Goal: Transaction & Acquisition: Book appointment/travel/reservation

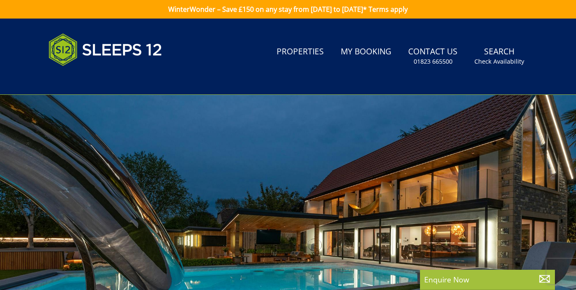
select select
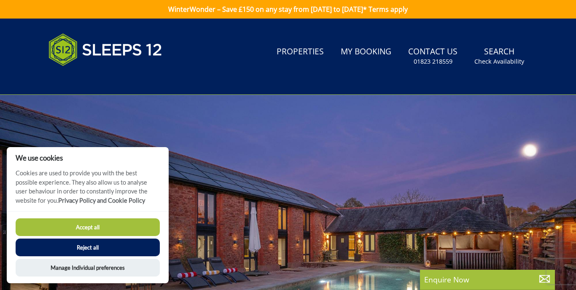
click at [105, 229] on button "Accept all" at bounding box center [88, 227] width 144 height 18
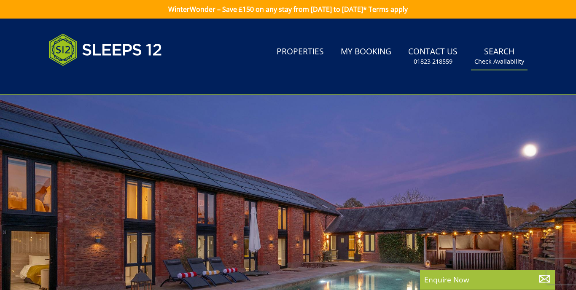
click at [499, 54] on link "Search Check Availability" at bounding box center [499, 56] width 57 height 27
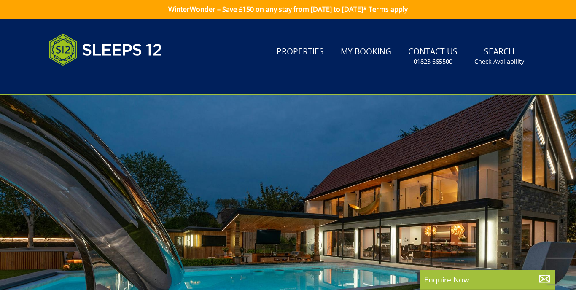
select select
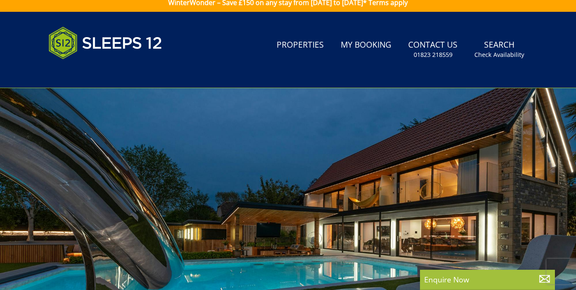
scroll to position [7, 0]
click at [309, 45] on link "Properties" at bounding box center [300, 45] width 54 height 19
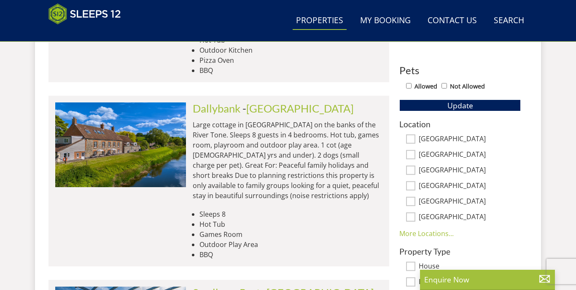
scroll to position [429, 0]
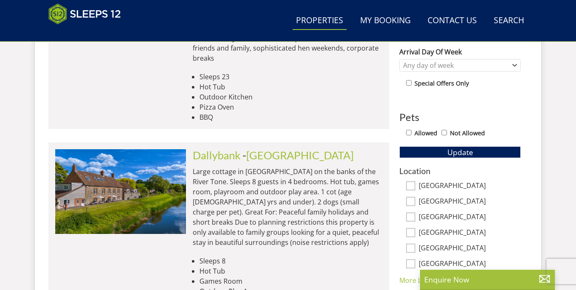
click at [411, 181] on input "[GEOGRAPHIC_DATA]" at bounding box center [410, 185] width 9 height 9
checkbox input "true"
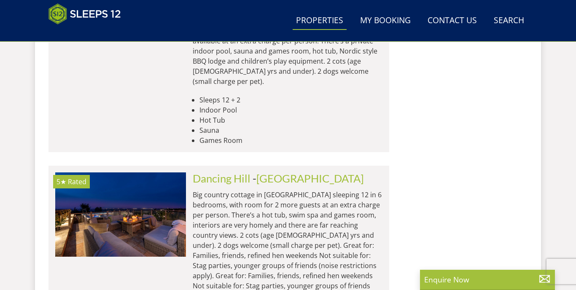
scroll to position [2138, 0]
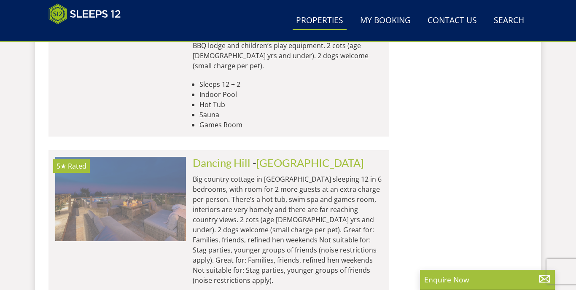
click at [183, 157] on img at bounding box center [120, 199] width 131 height 84
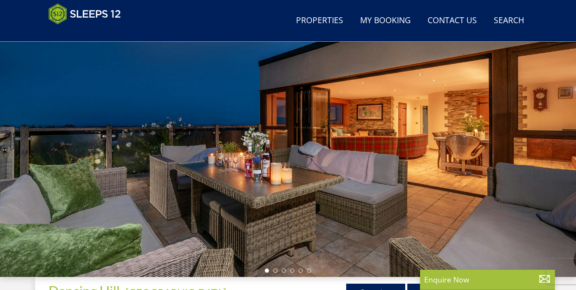
scroll to position [92, 0]
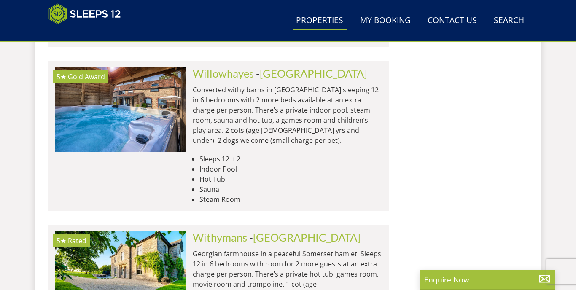
scroll to position [2851, 0]
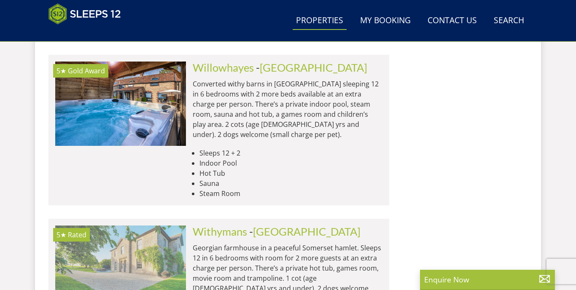
click at [156, 226] on img at bounding box center [120, 268] width 131 height 84
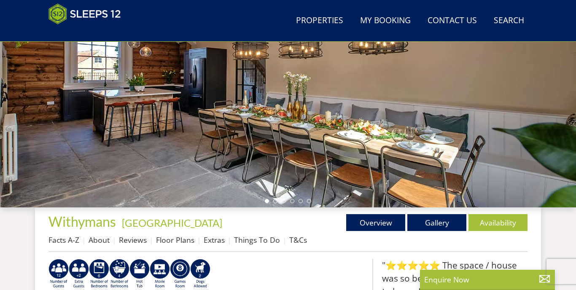
scroll to position [148, 0]
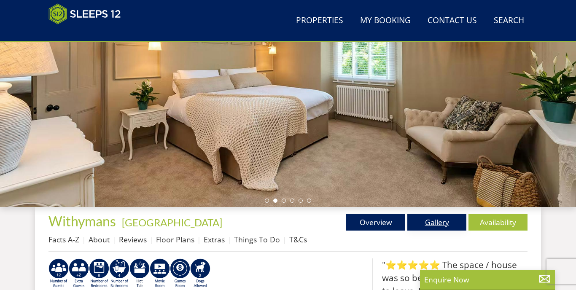
click at [436, 222] on link "Gallery" at bounding box center [436, 222] width 59 height 17
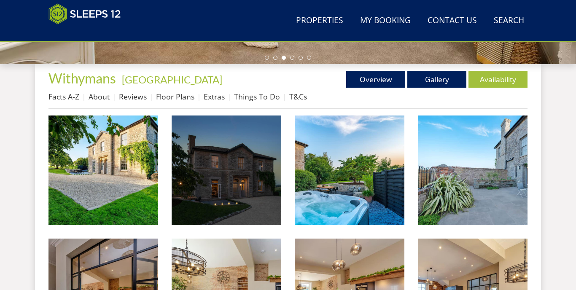
scroll to position [291, 0]
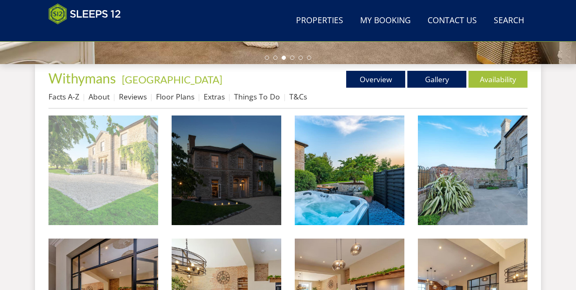
click at [94, 151] on img at bounding box center [103, 171] width 110 height 110
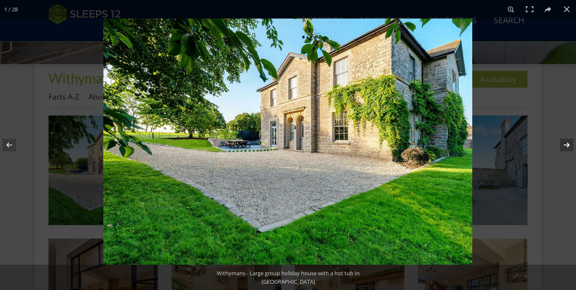
click at [568, 147] on button at bounding box center [562, 145] width 30 height 42
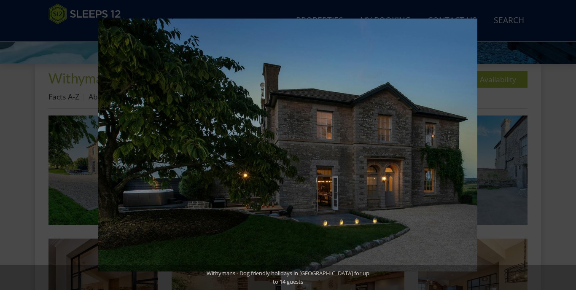
click at [568, 147] on button at bounding box center [562, 145] width 30 height 42
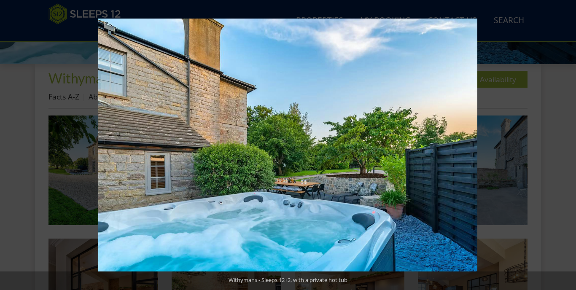
click at [568, 147] on button at bounding box center [562, 145] width 30 height 42
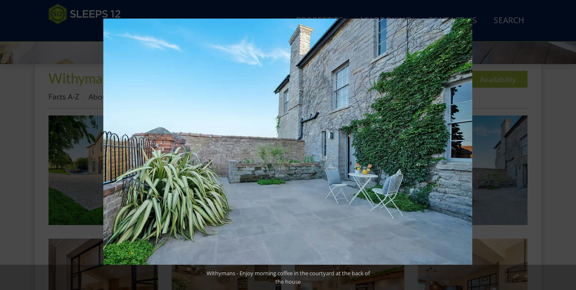
click at [568, 147] on button at bounding box center [562, 145] width 30 height 42
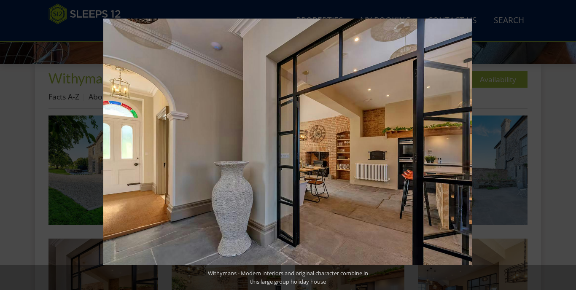
click at [568, 147] on button at bounding box center [562, 145] width 30 height 42
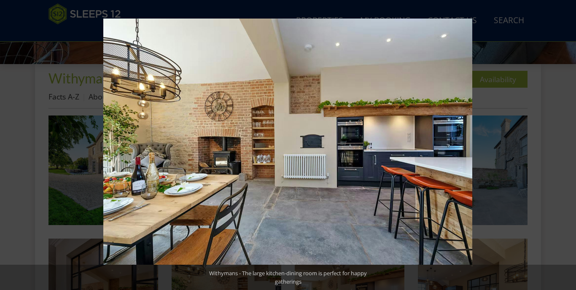
click at [568, 147] on button at bounding box center [562, 145] width 30 height 42
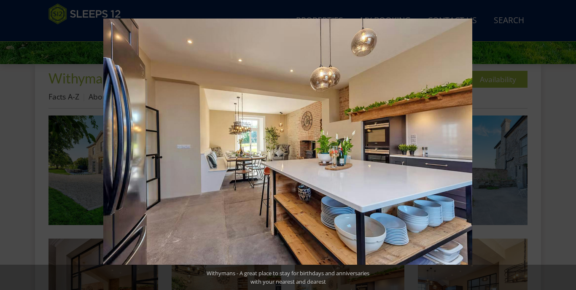
click at [568, 147] on button at bounding box center [562, 145] width 30 height 42
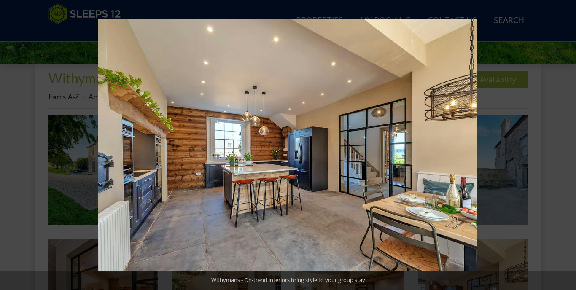
click at [568, 147] on button at bounding box center [562, 145] width 30 height 42
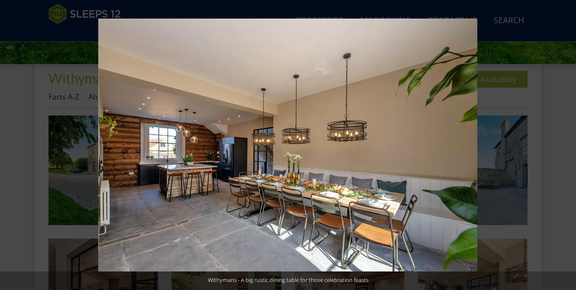
click at [568, 147] on button at bounding box center [562, 145] width 30 height 42
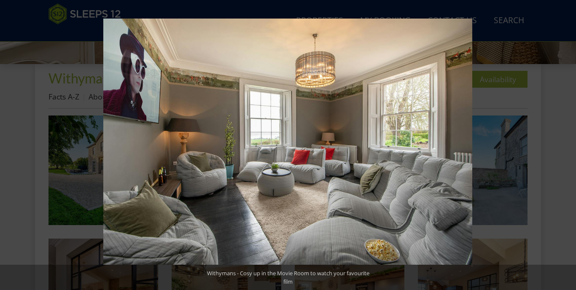
click at [568, 147] on button at bounding box center [562, 145] width 30 height 42
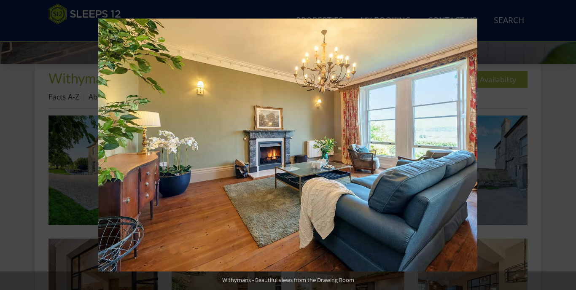
click at [568, 147] on button at bounding box center [562, 145] width 30 height 42
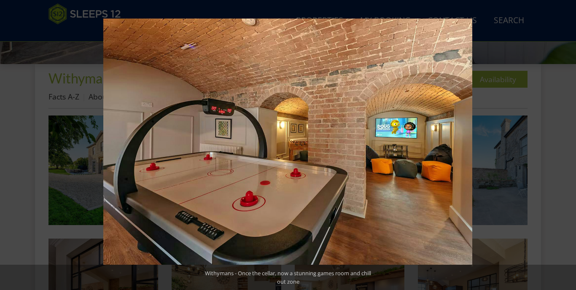
click at [568, 147] on button at bounding box center [562, 145] width 30 height 42
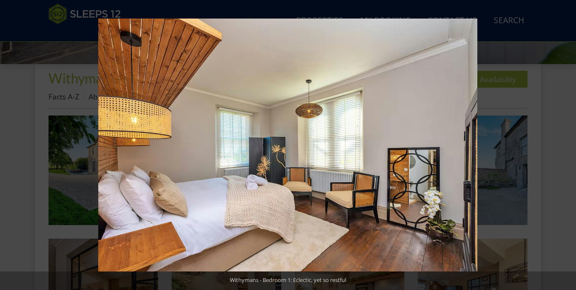
click at [568, 147] on button at bounding box center [562, 145] width 30 height 42
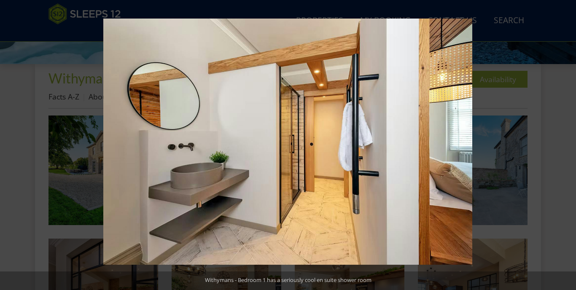
click at [568, 147] on button at bounding box center [562, 145] width 30 height 42
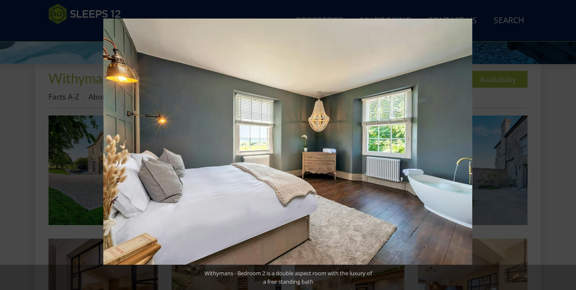
click at [568, 147] on button at bounding box center [562, 145] width 30 height 42
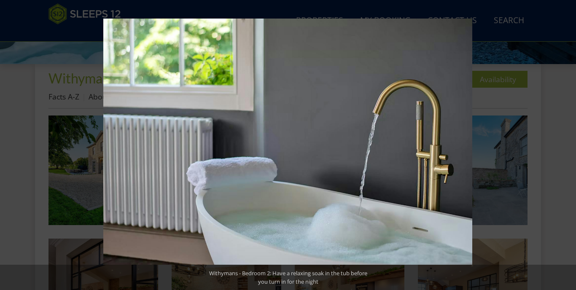
click at [568, 147] on button at bounding box center [562, 145] width 30 height 42
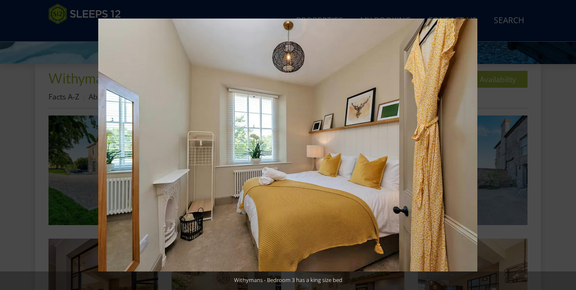
click at [568, 147] on button at bounding box center [562, 145] width 30 height 42
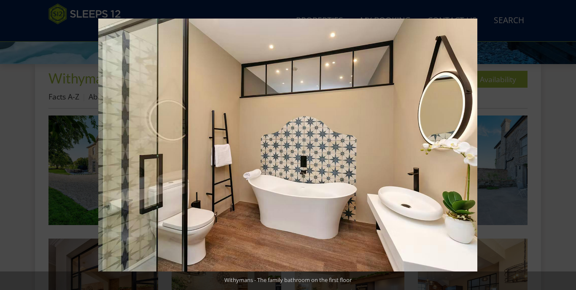
click at [568, 147] on button at bounding box center [562, 145] width 30 height 42
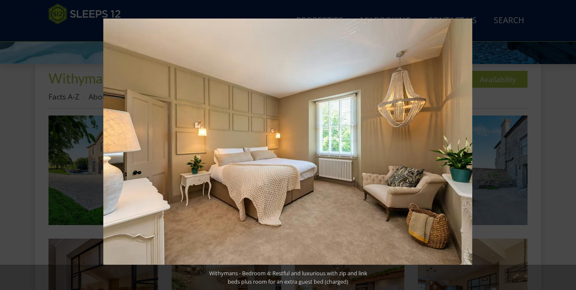
click at [568, 147] on button at bounding box center [562, 145] width 30 height 42
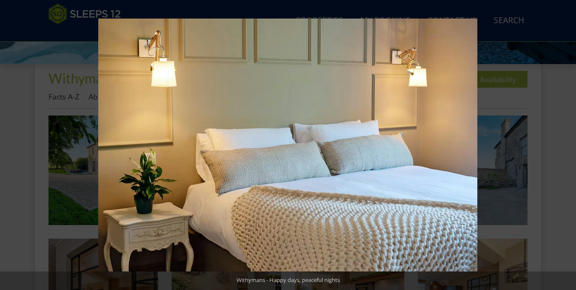
click at [568, 147] on button at bounding box center [562, 145] width 30 height 42
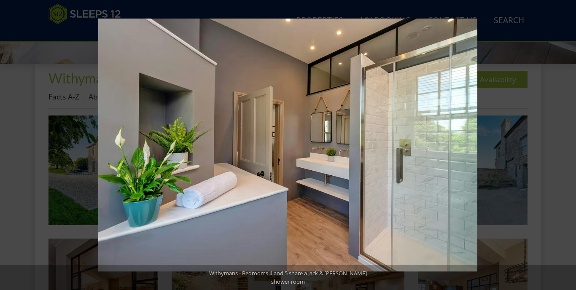
click at [568, 147] on button at bounding box center [562, 145] width 30 height 42
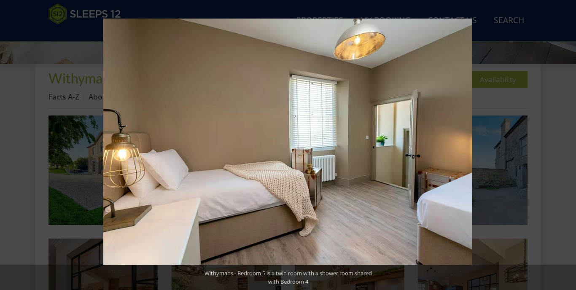
click at [568, 147] on button at bounding box center [562, 145] width 30 height 42
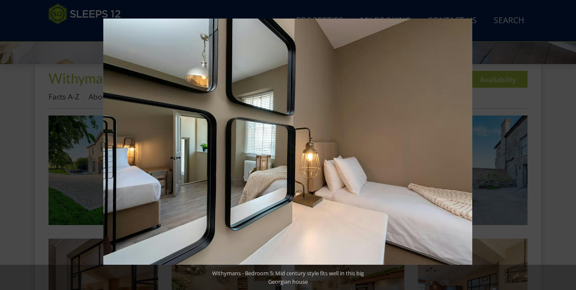
click at [568, 147] on button at bounding box center [562, 145] width 30 height 42
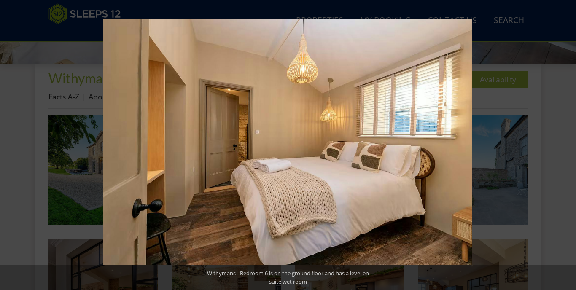
click at [568, 147] on button at bounding box center [562, 145] width 30 height 42
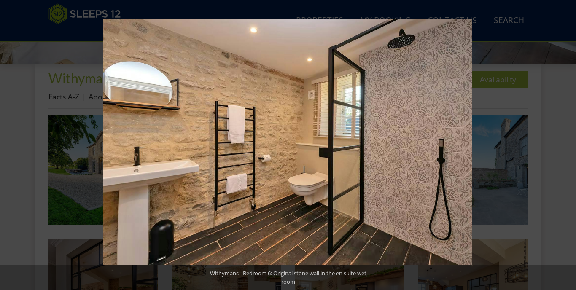
click at [568, 147] on button at bounding box center [562, 145] width 30 height 42
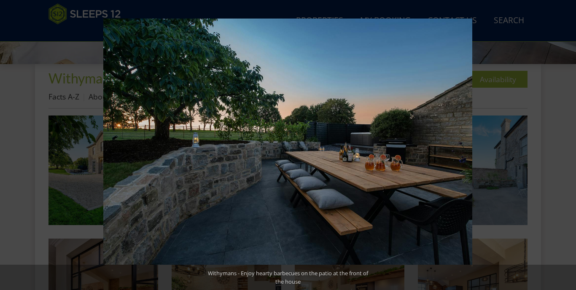
click at [568, 147] on button at bounding box center [562, 145] width 30 height 42
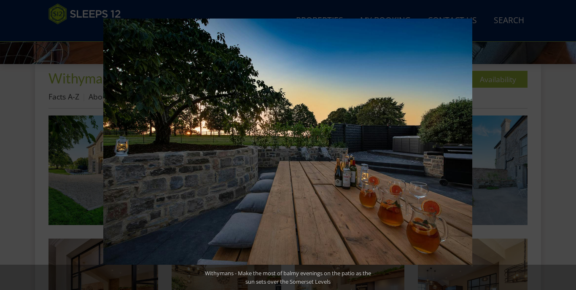
click at [568, 147] on button at bounding box center [562, 145] width 30 height 42
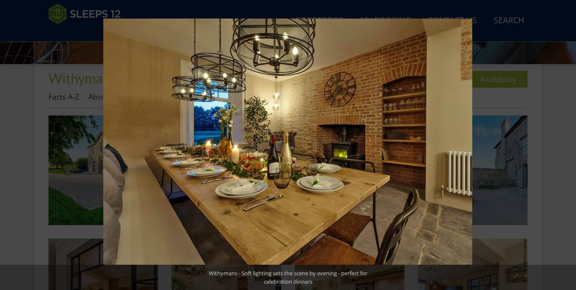
click at [568, 147] on button at bounding box center [562, 145] width 30 height 42
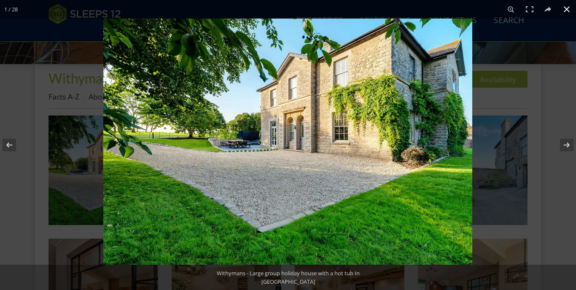
click at [567, 9] on button at bounding box center [566, 9] width 19 height 19
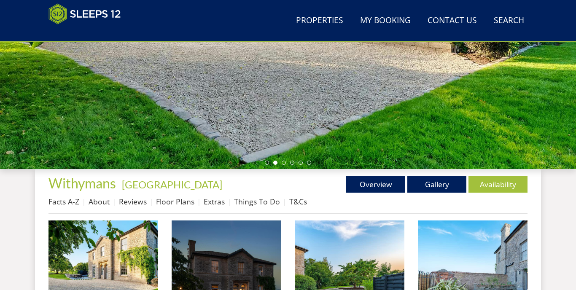
scroll to position [190, 0]
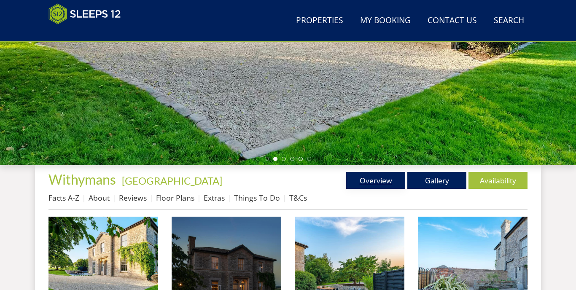
click at [380, 180] on link "Overview" at bounding box center [375, 180] width 59 height 17
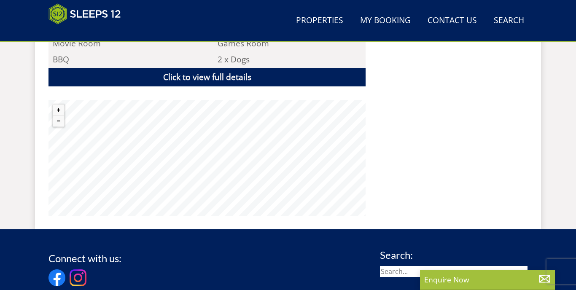
scroll to position [627, 0]
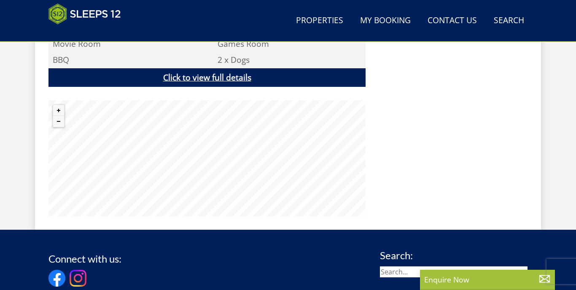
click at [224, 82] on link "Click to view full details" at bounding box center [206, 77] width 317 height 19
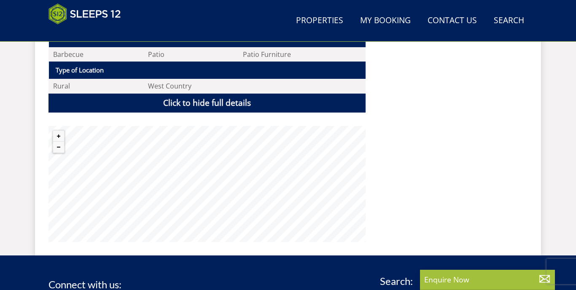
scroll to position [927, 0]
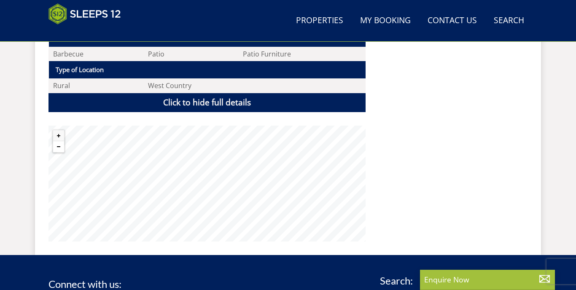
click at [62, 145] on button "Zoom out" at bounding box center [58, 146] width 11 height 11
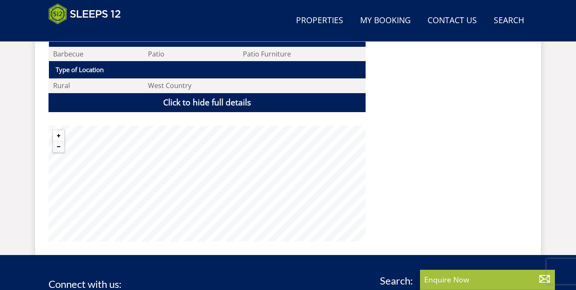
click at [61, 134] on button "Zoom in" at bounding box center [58, 135] width 11 height 11
click at [57, 132] on button "Zoom in" at bounding box center [58, 135] width 11 height 11
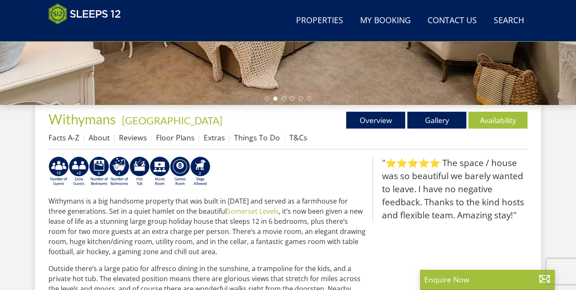
scroll to position [258, 0]
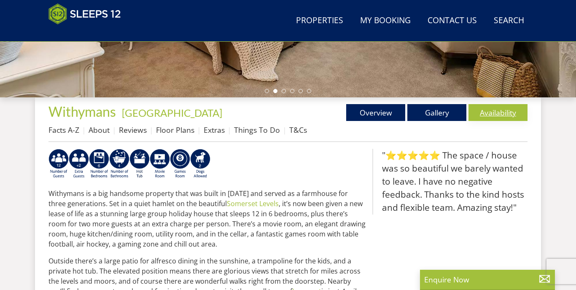
click at [497, 112] on link "Availability" at bounding box center [498, 112] width 59 height 17
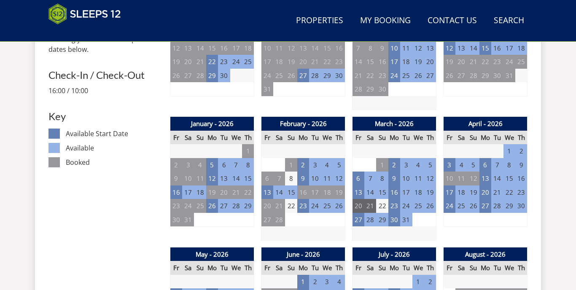
scroll to position [425, 0]
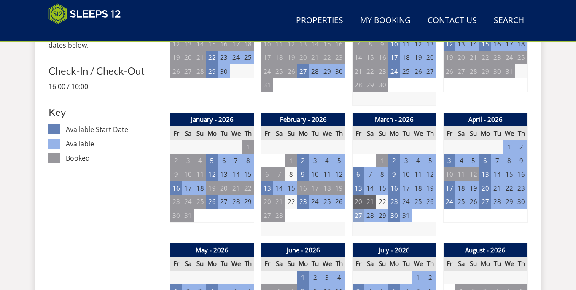
click at [358, 209] on td "27" at bounding box center [359, 216] width 12 height 14
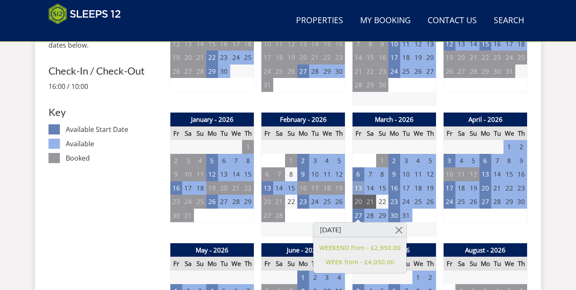
click at [358, 186] on td "13" at bounding box center [359, 188] width 12 height 14
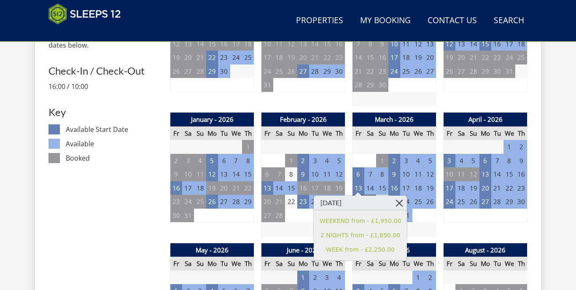
click at [397, 204] on link at bounding box center [399, 203] width 15 height 15
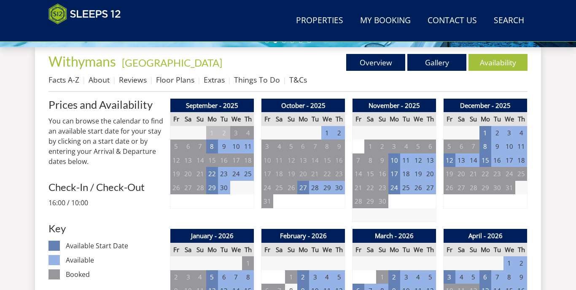
scroll to position [304, 0]
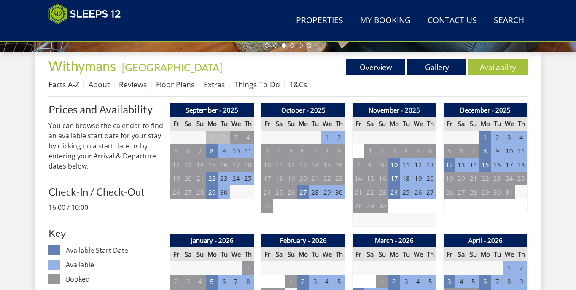
click at [304, 85] on link "T&Cs" at bounding box center [298, 84] width 18 height 10
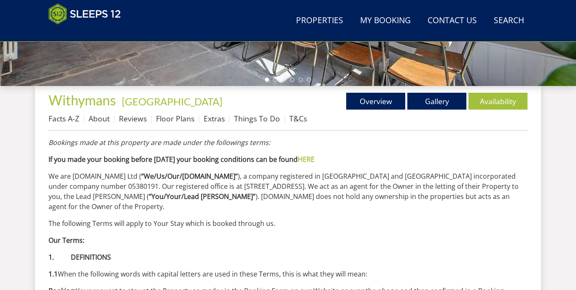
scroll to position [267, 0]
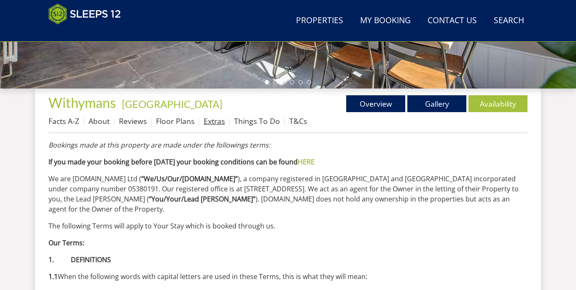
click at [221, 121] on link "Extras" at bounding box center [214, 121] width 21 height 10
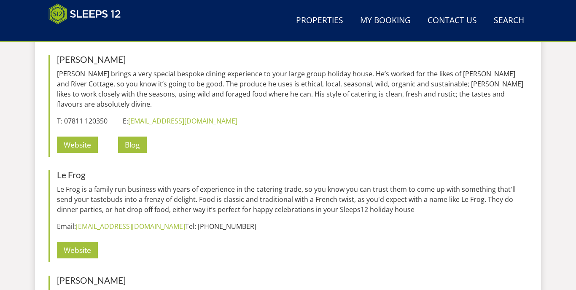
scroll to position [1056, 0]
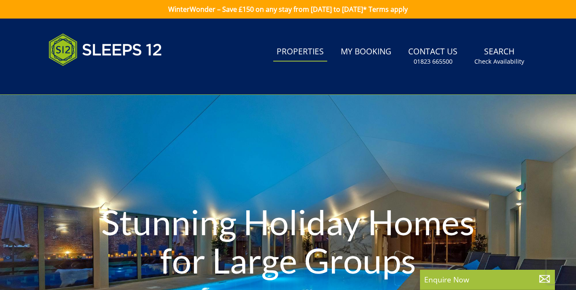
select select
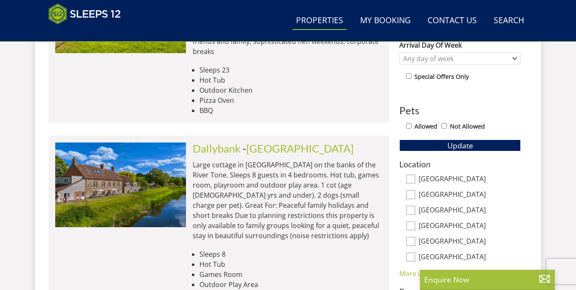
scroll to position [442, 0]
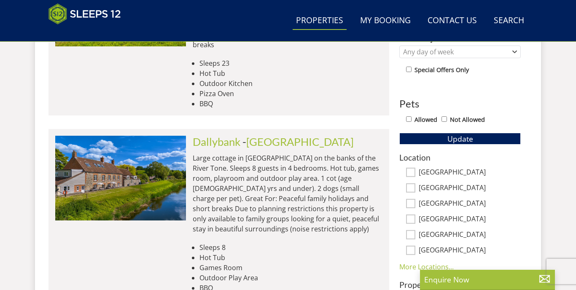
click at [421, 168] on label "[GEOGRAPHIC_DATA]" at bounding box center [470, 172] width 102 height 9
click at [415, 168] on input "[GEOGRAPHIC_DATA]" at bounding box center [410, 172] width 9 height 9
checkbox input "true"
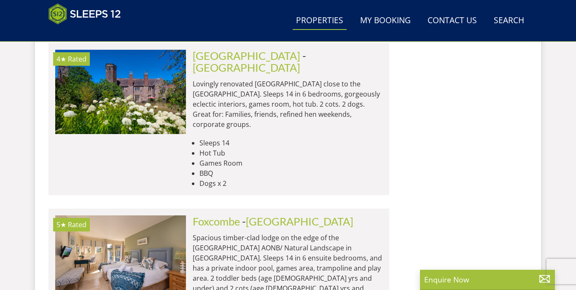
scroll to position [3894, 0]
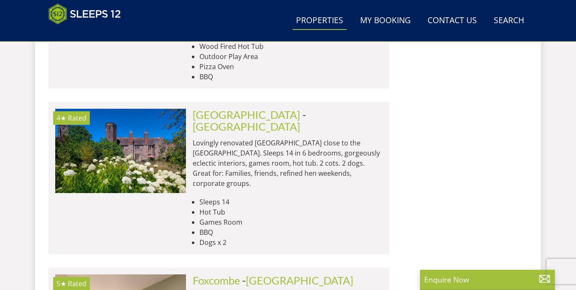
scroll to position [3849, 0]
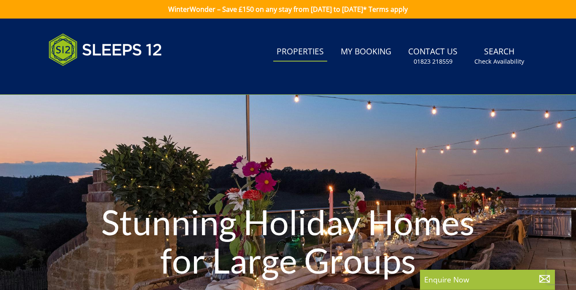
select select
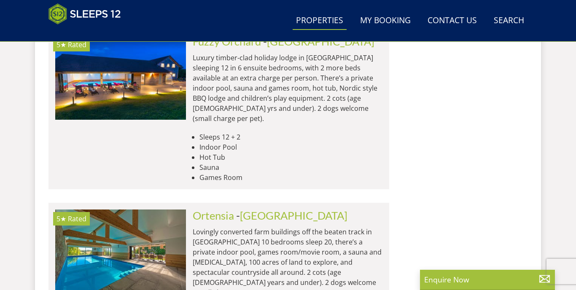
scroll to position [3581, 0]
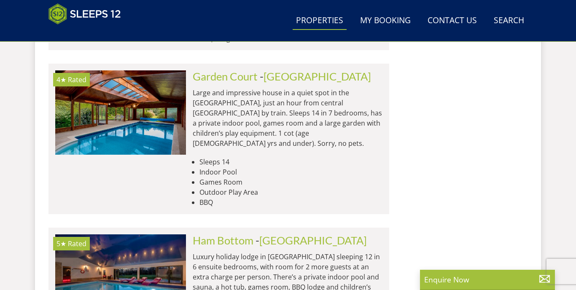
scroll to position [1349, 0]
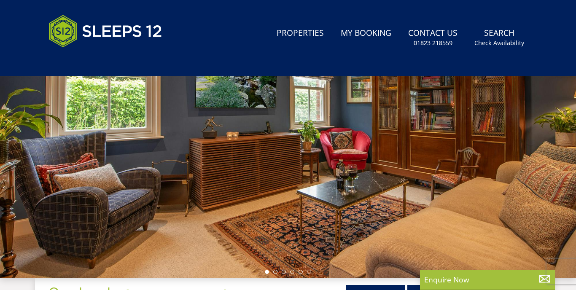
scroll to position [213, 0]
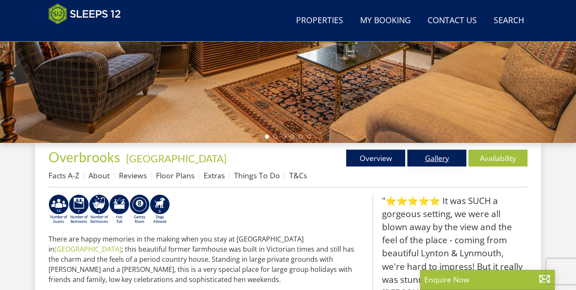
click at [438, 158] on link "Gallery" at bounding box center [436, 158] width 59 height 17
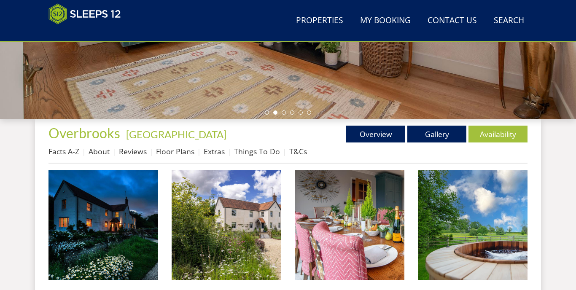
scroll to position [238, 0]
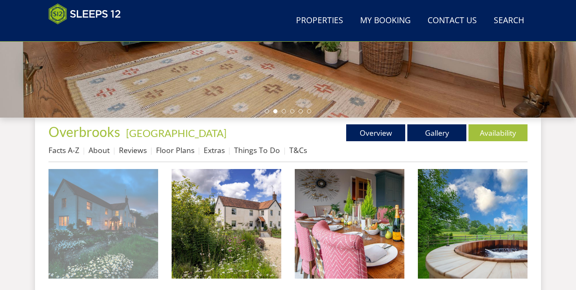
click at [84, 226] on img at bounding box center [103, 224] width 110 height 110
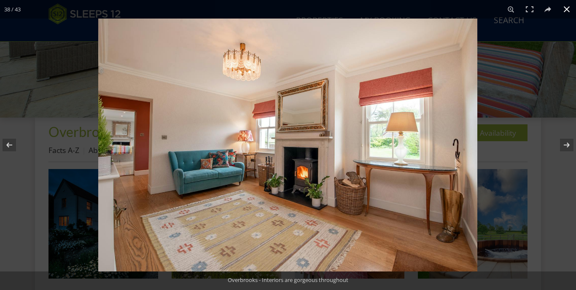
click at [536, 88] on div at bounding box center [386, 164] width 576 height 290
